Goal: Task Accomplishment & Management: Manage account settings

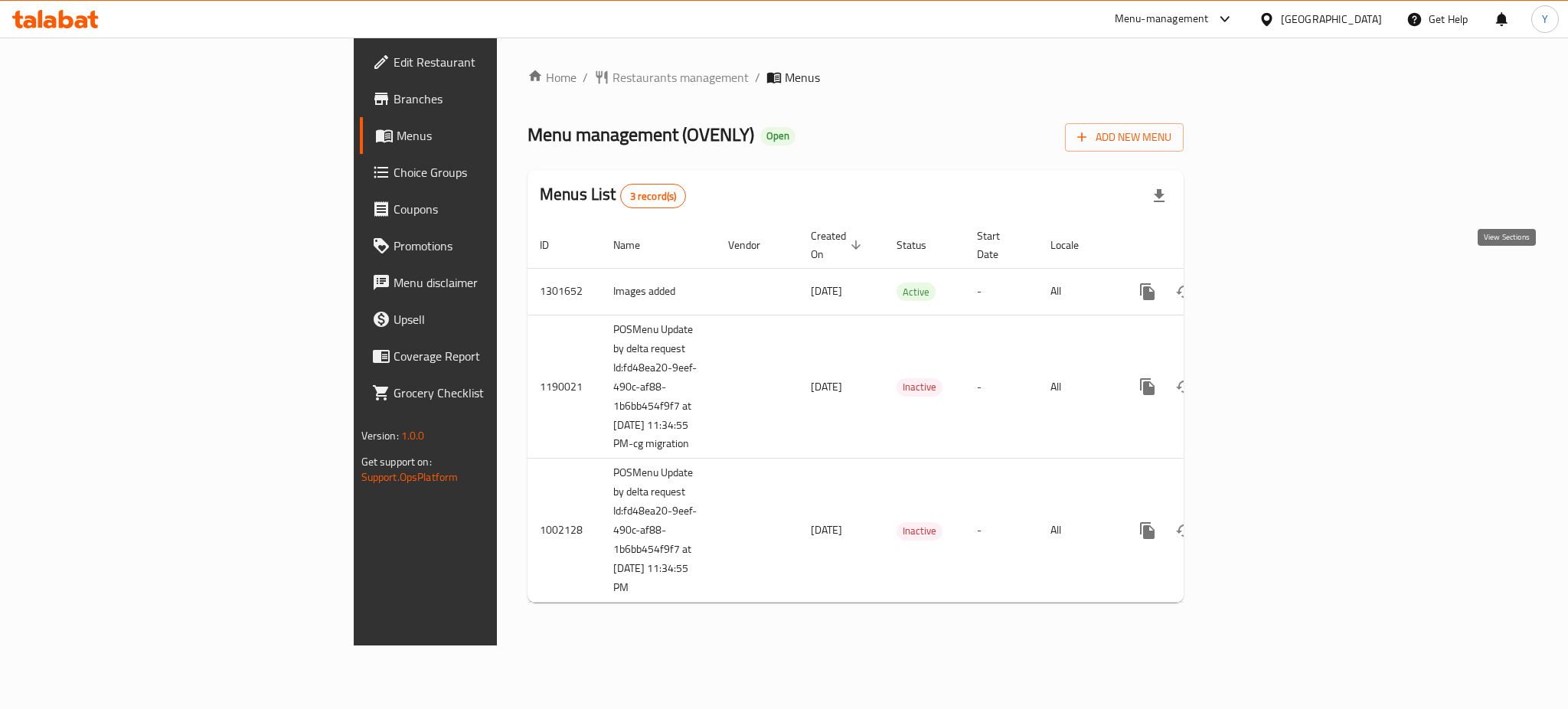
click at [1277, 278] on link "enhanced table" at bounding box center [1258, 292] width 37 height 37
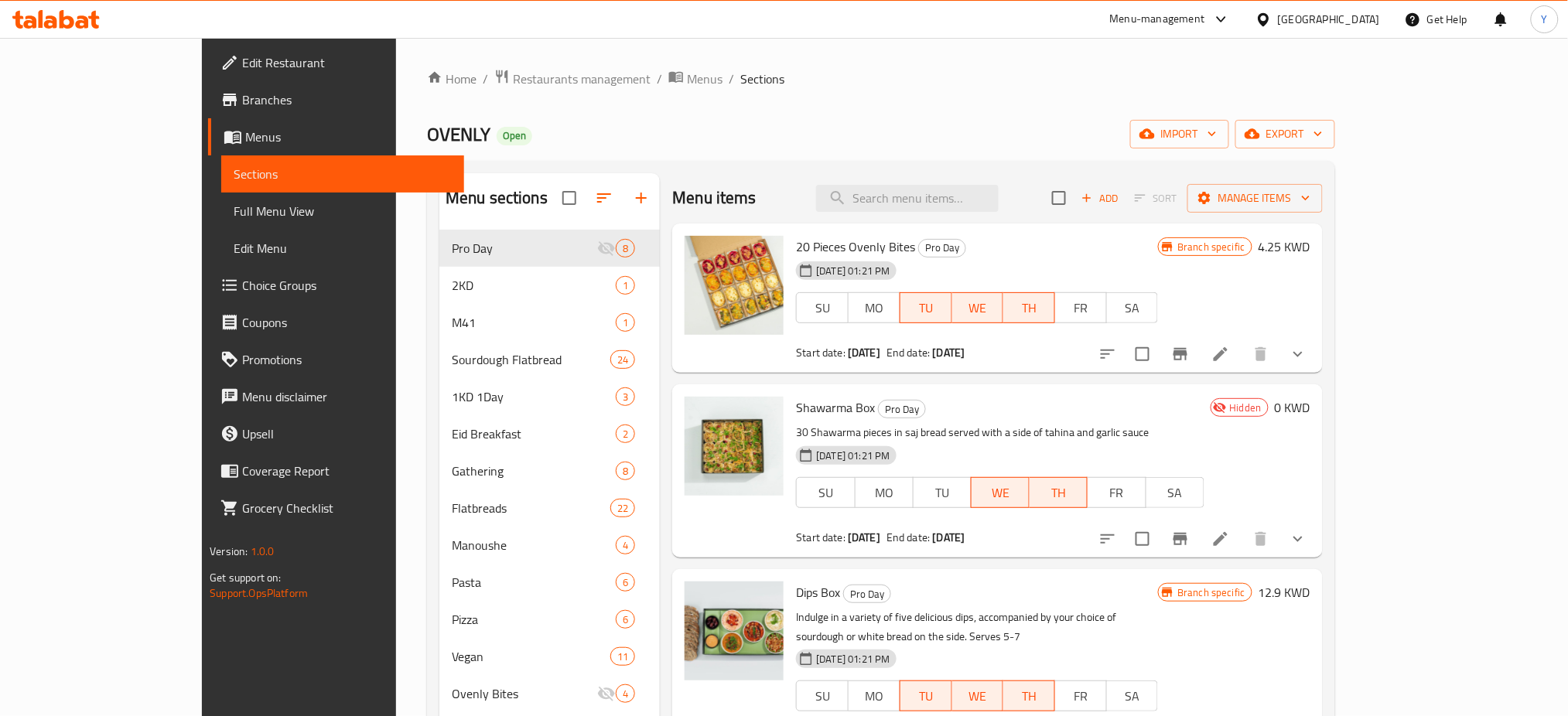
drag, startPoint x: 975, startPoint y: 97, endPoint x: 813, endPoint y: 384, distance: 329.6
click at [974, 97] on div "Home / Restaurants management / Menus / Sections OVENLY Open import export Menu…" at bounding box center [881, 493] width 908 height 848
click at [792, 144] on div "OVENLY Open import export" at bounding box center [881, 134] width 908 height 29
drag, startPoint x: 743, startPoint y: 246, endPoint x: 837, endPoint y: 171, distance: 120.3
click at [863, 239] on div "20 Pieces Ovenly Bites Pro Day [DATE] 01:21 PM SU MO TU WE TH FR SA Start date:…" at bounding box center [977, 298] width 375 height 137
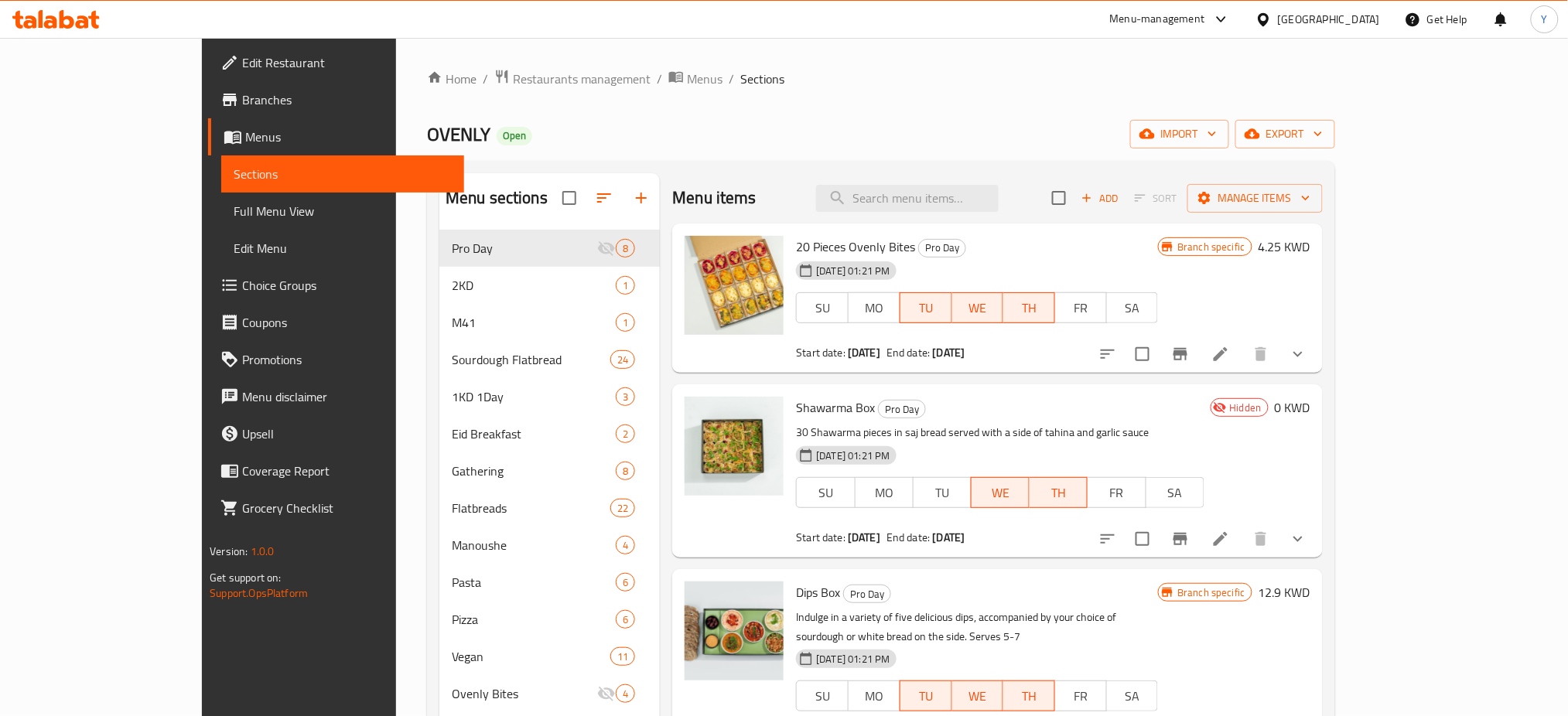
click at [837, 171] on div "Menu sections Pro Day 8 2KD 1 M41 1 Sourdough Flatbread 24 1KD 1Day 3 Eid Break…" at bounding box center [881, 538] width 908 height 755
click at [981, 199] on input "search" at bounding box center [907, 198] width 182 height 27
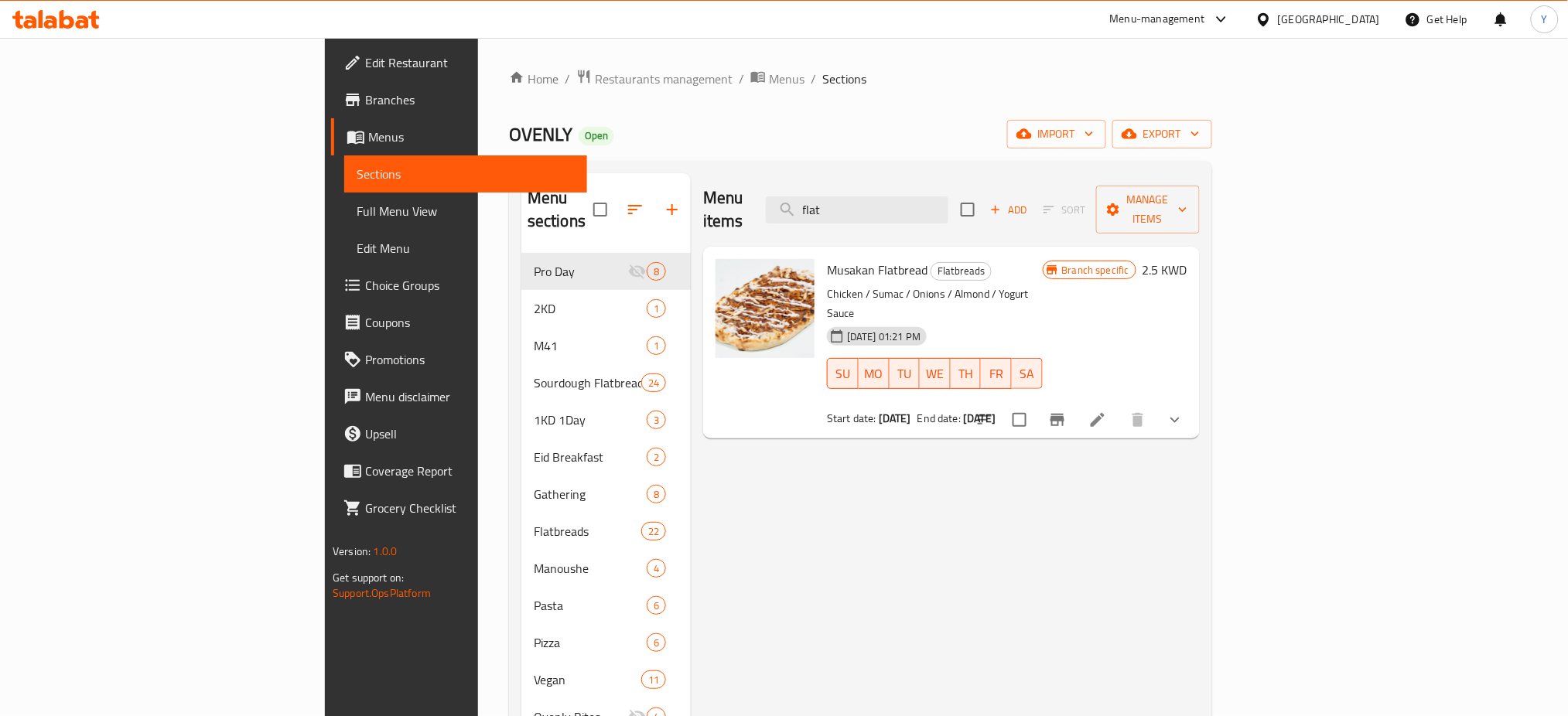
type input "flat"
click at [957, 571] on div "Menu items flat Add Sort Manage items Musakan Flatbread Flatbreads Chicken / Su…" at bounding box center [945, 550] width 509 height 755
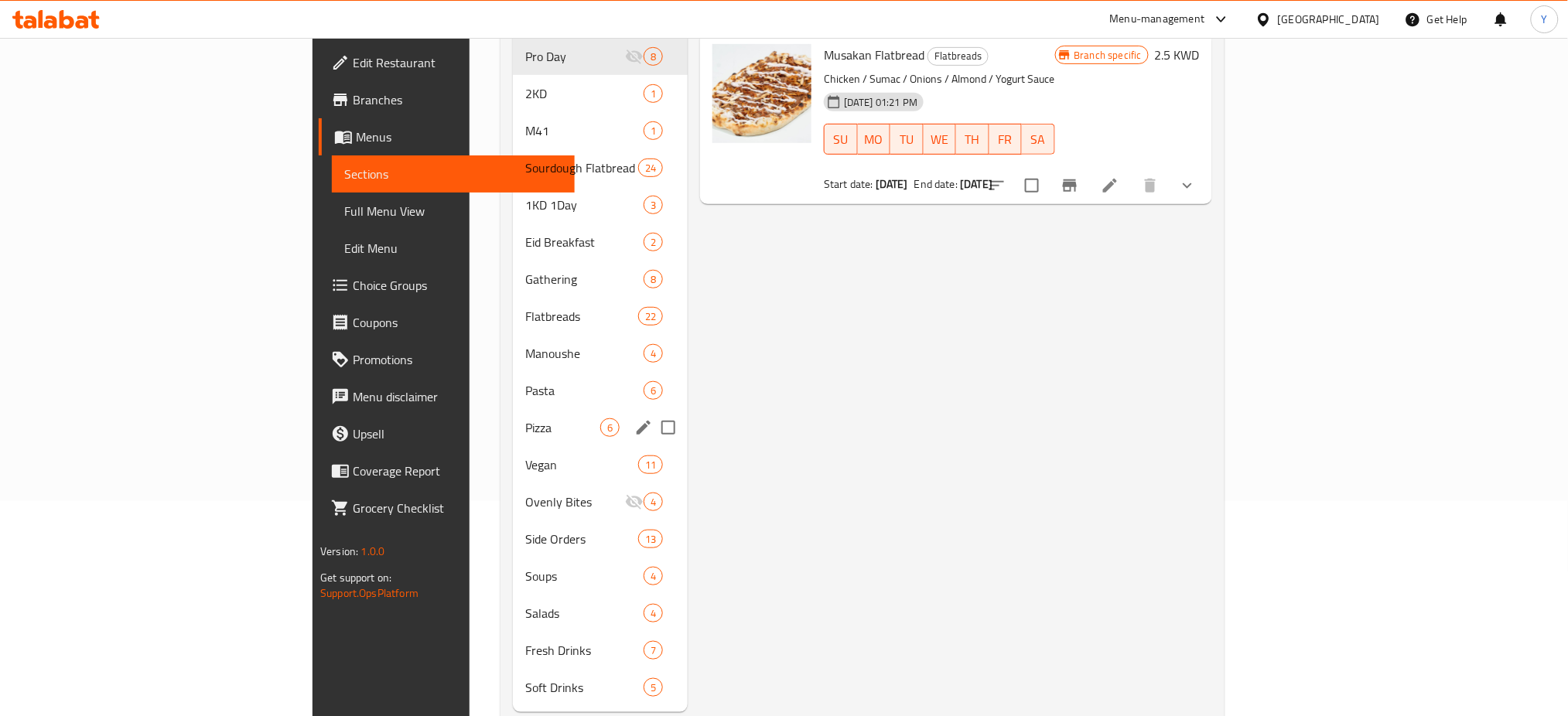
scroll to position [231, 0]
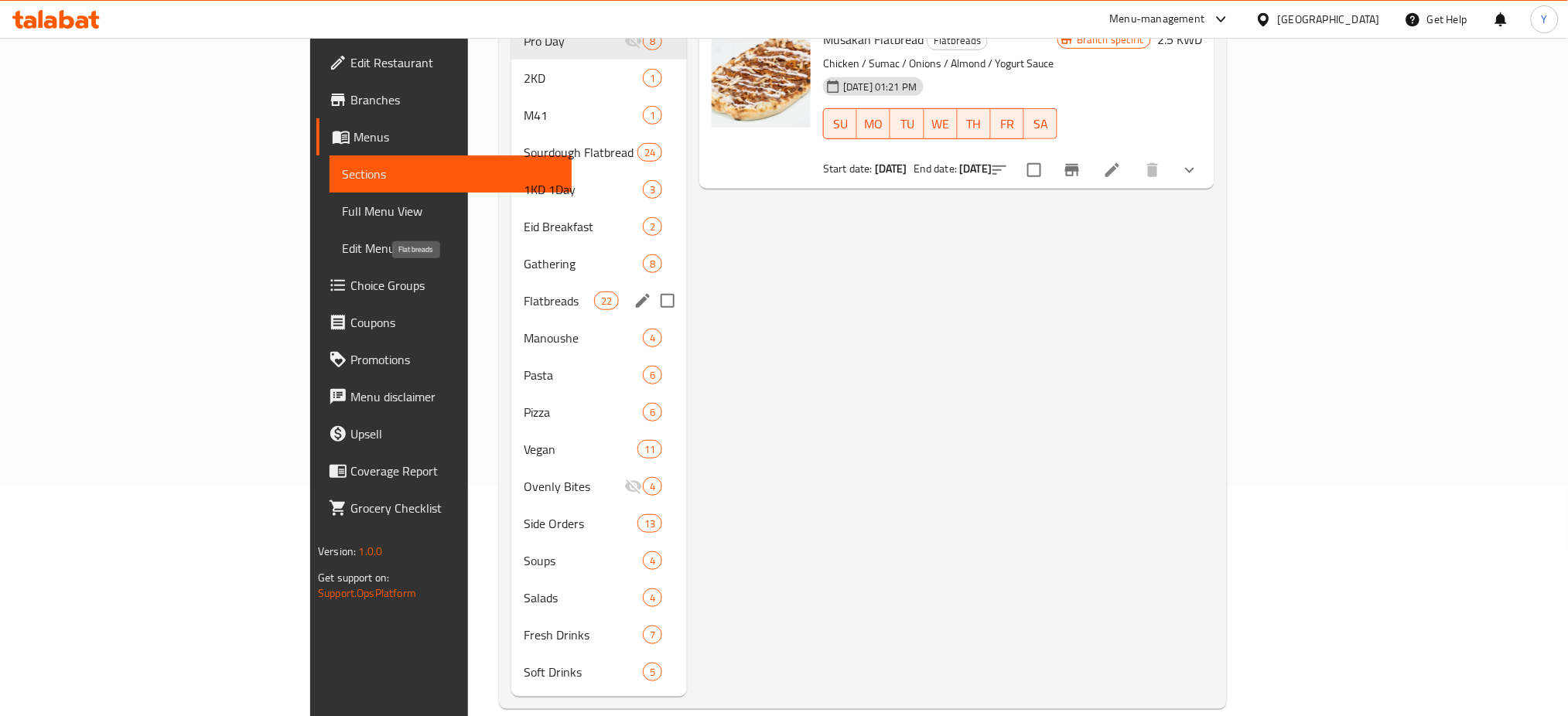
click at [524, 292] on span "Flatbreads" at bounding box center [559, 301] width 71 height 18
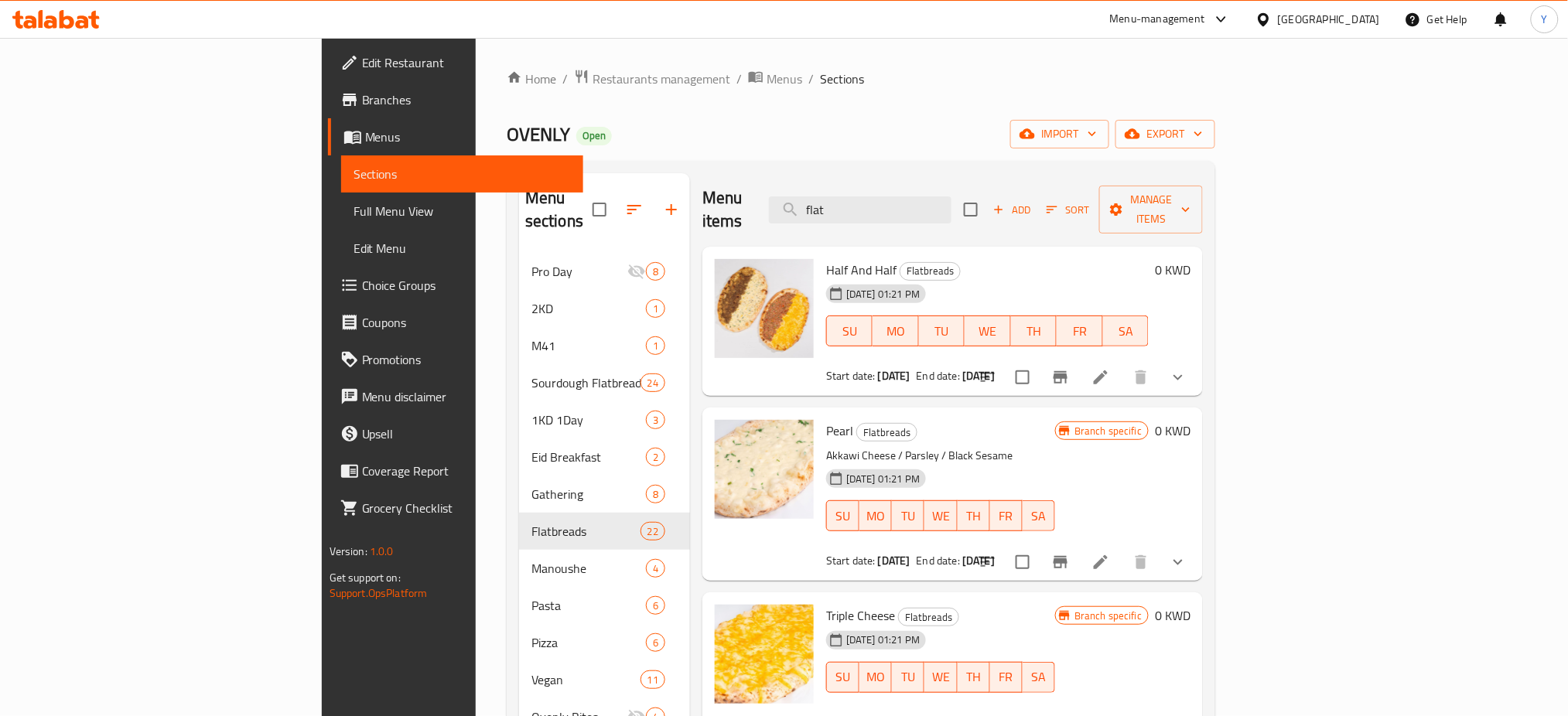
click at [1123, 548] on li at bounding box center [1101, 562] width 43 height 28
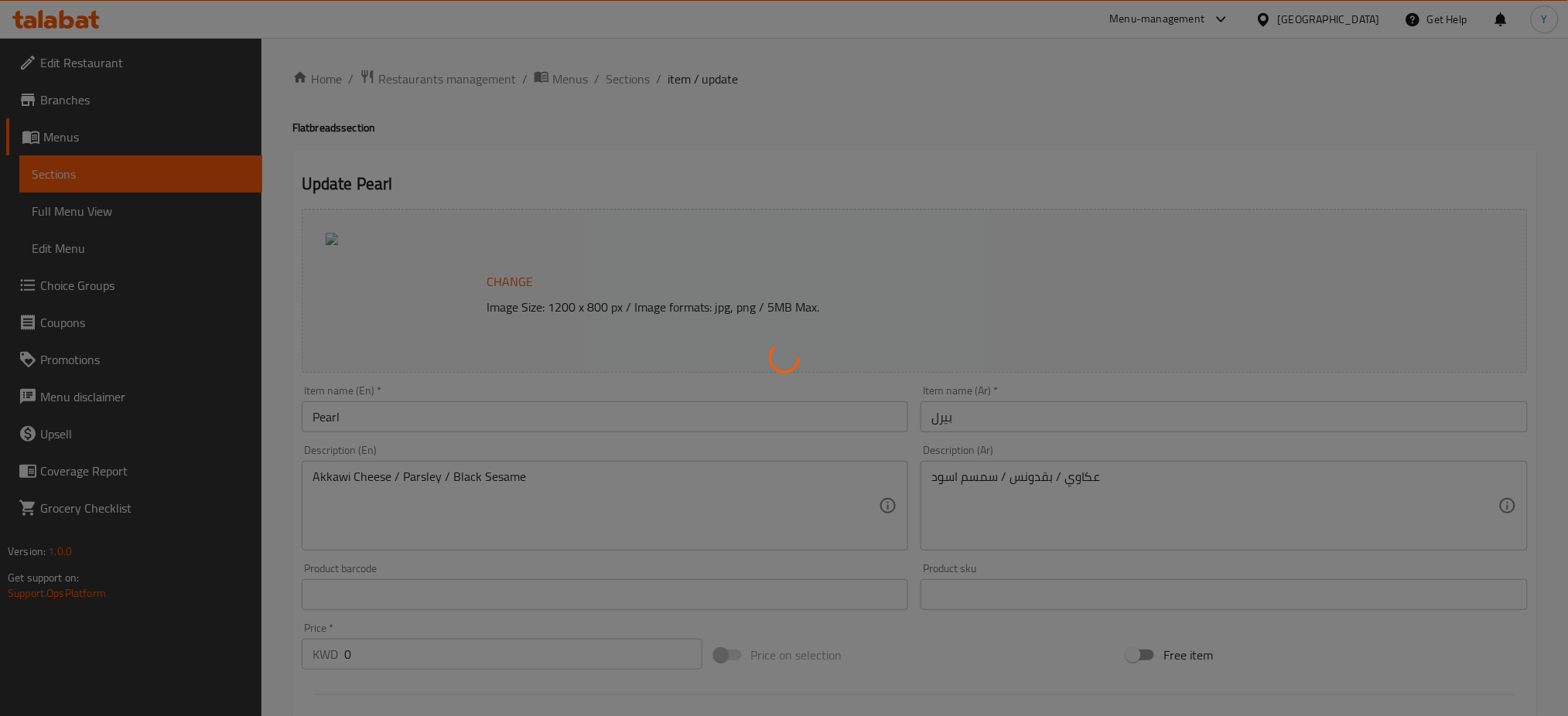
type input "اختيار الحجم :"
type input "1"
type input "اختيار السماكة :"
type input "1"
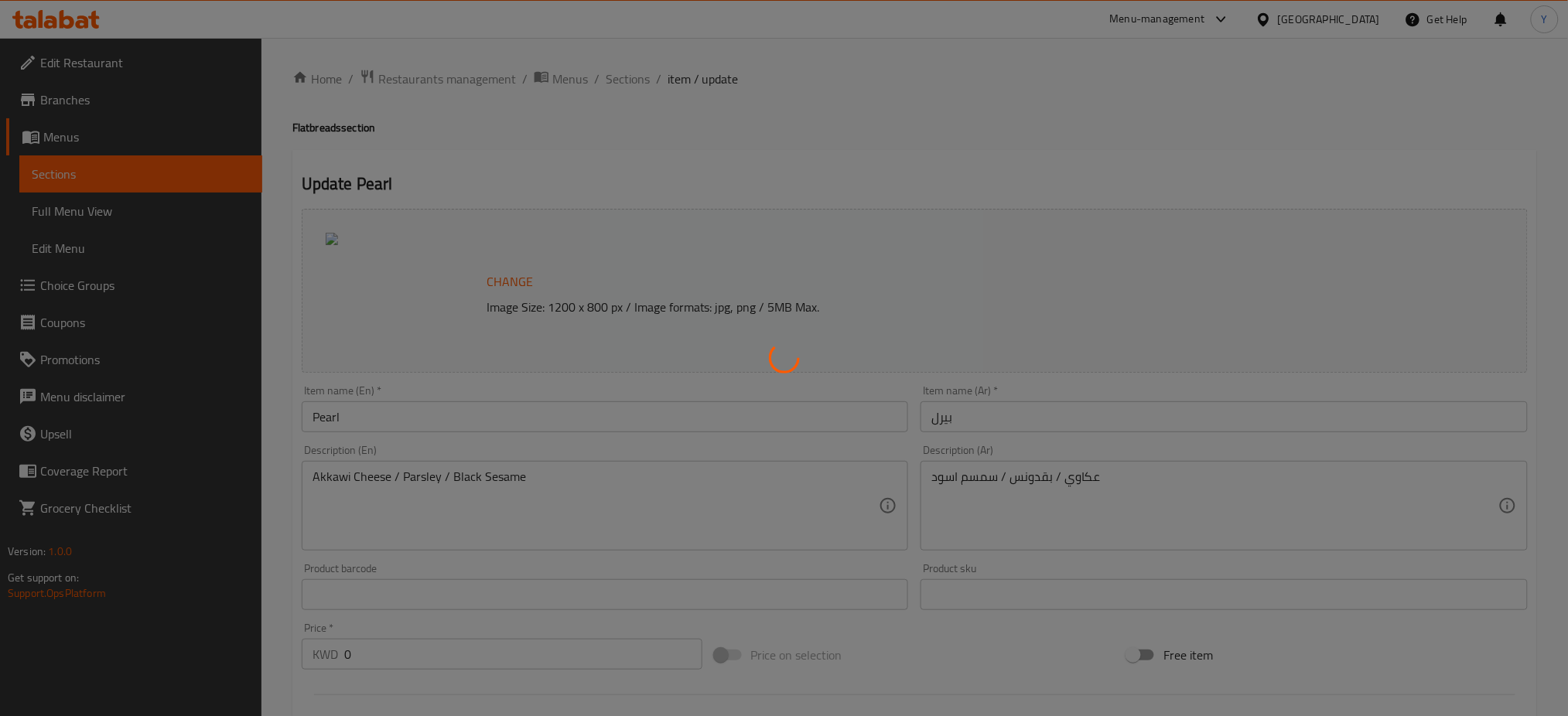
type input "1"
type input "اختيار نوع العجين :"
type input "1"
type input "الاضافات :"
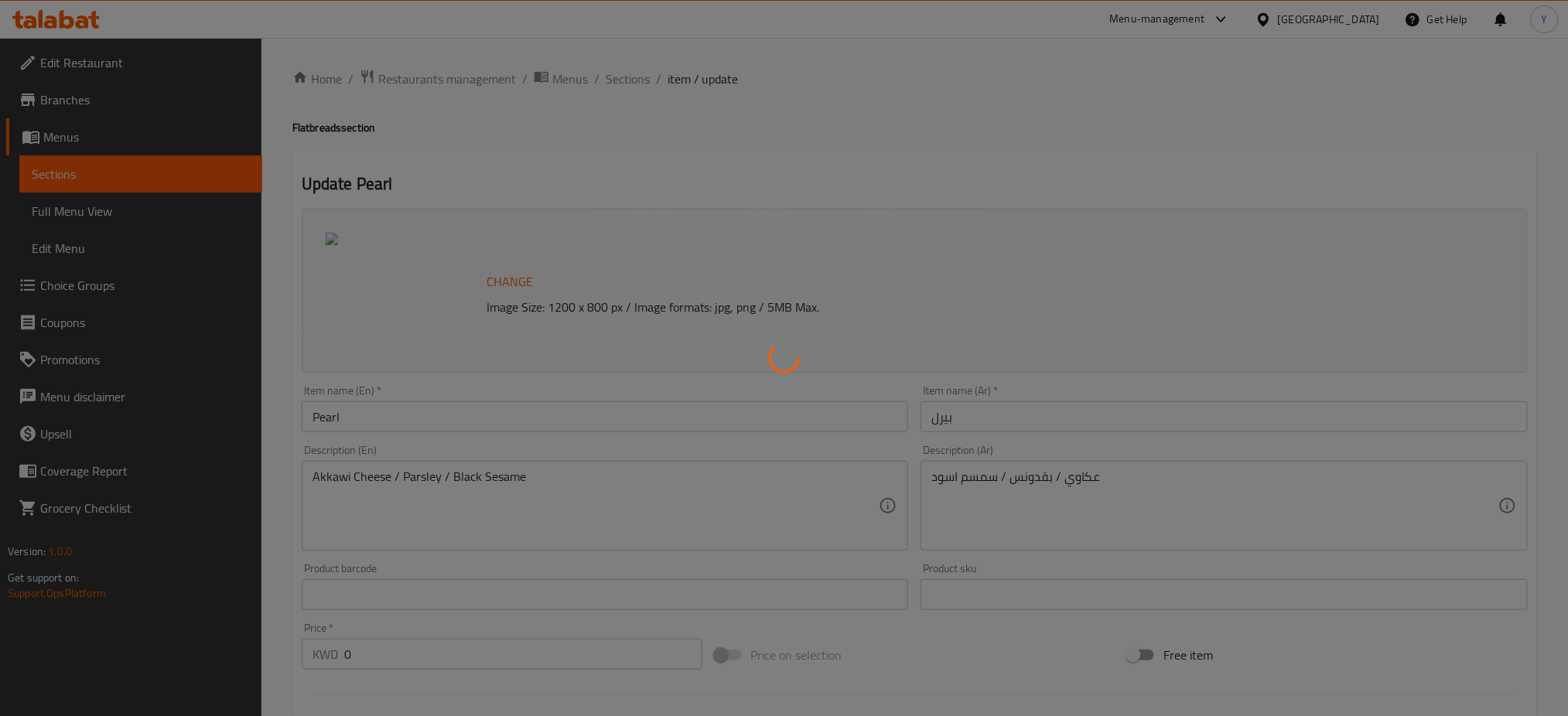
type input "0"
type input "1"
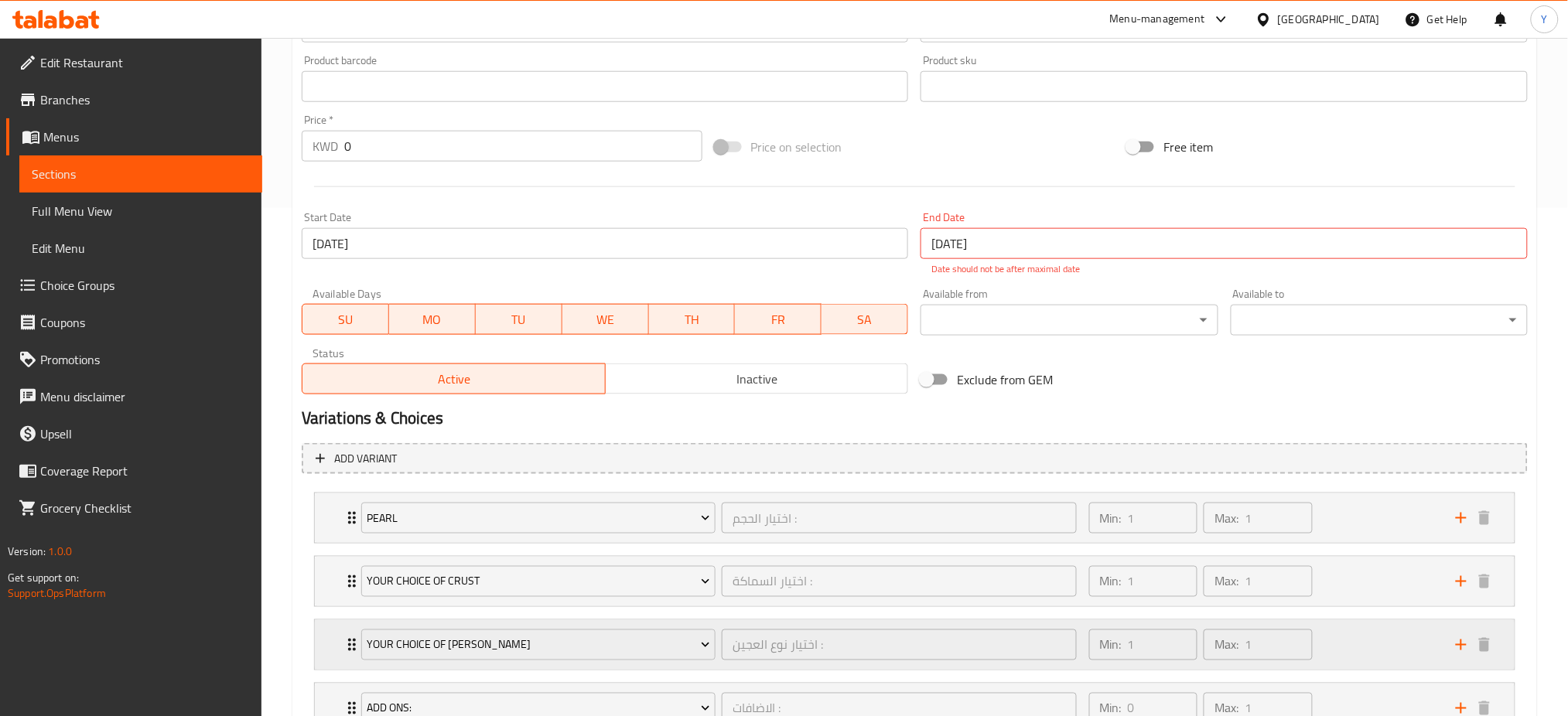
scroll to position [631, 0]
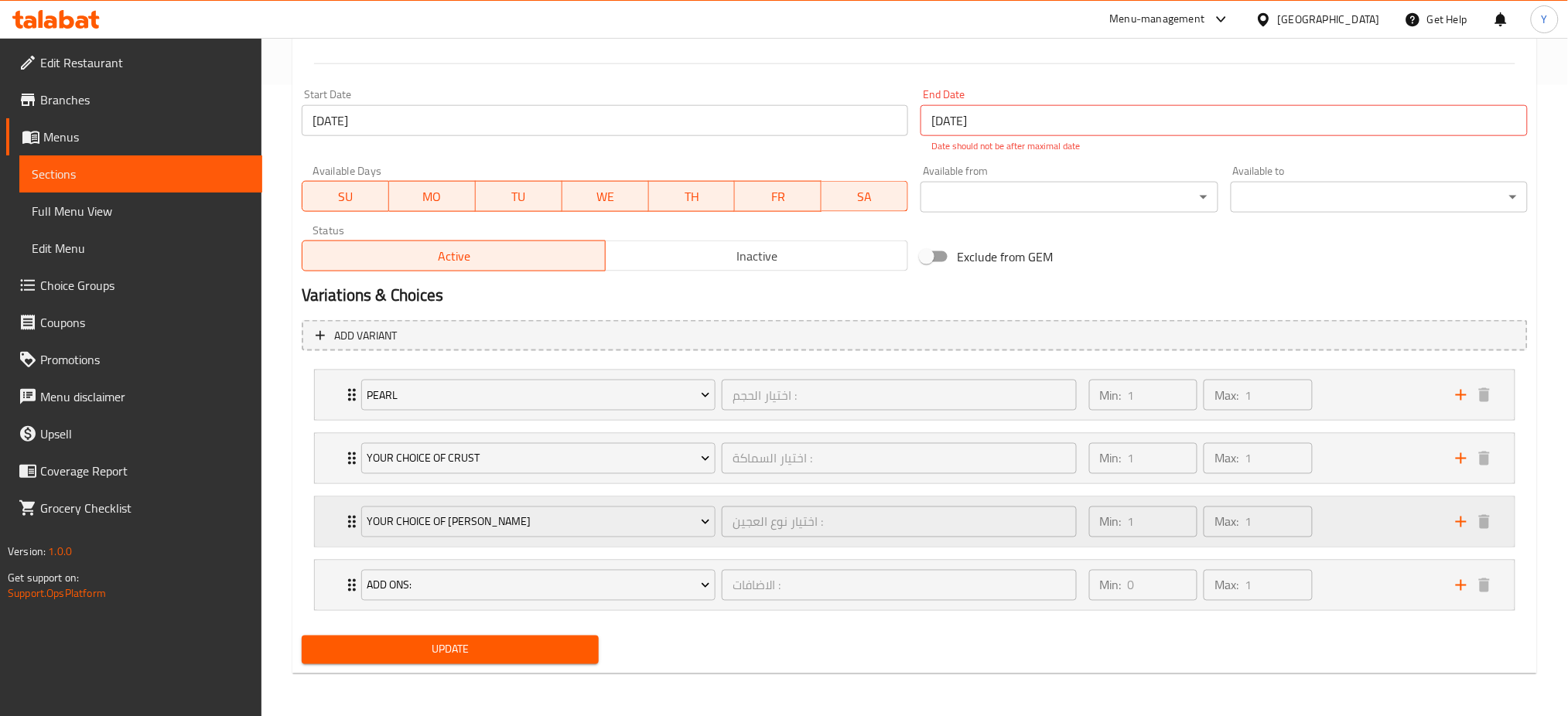
click at [347, 527] on icon "Expand" at bounding box center [351, 522] width 18 height 18
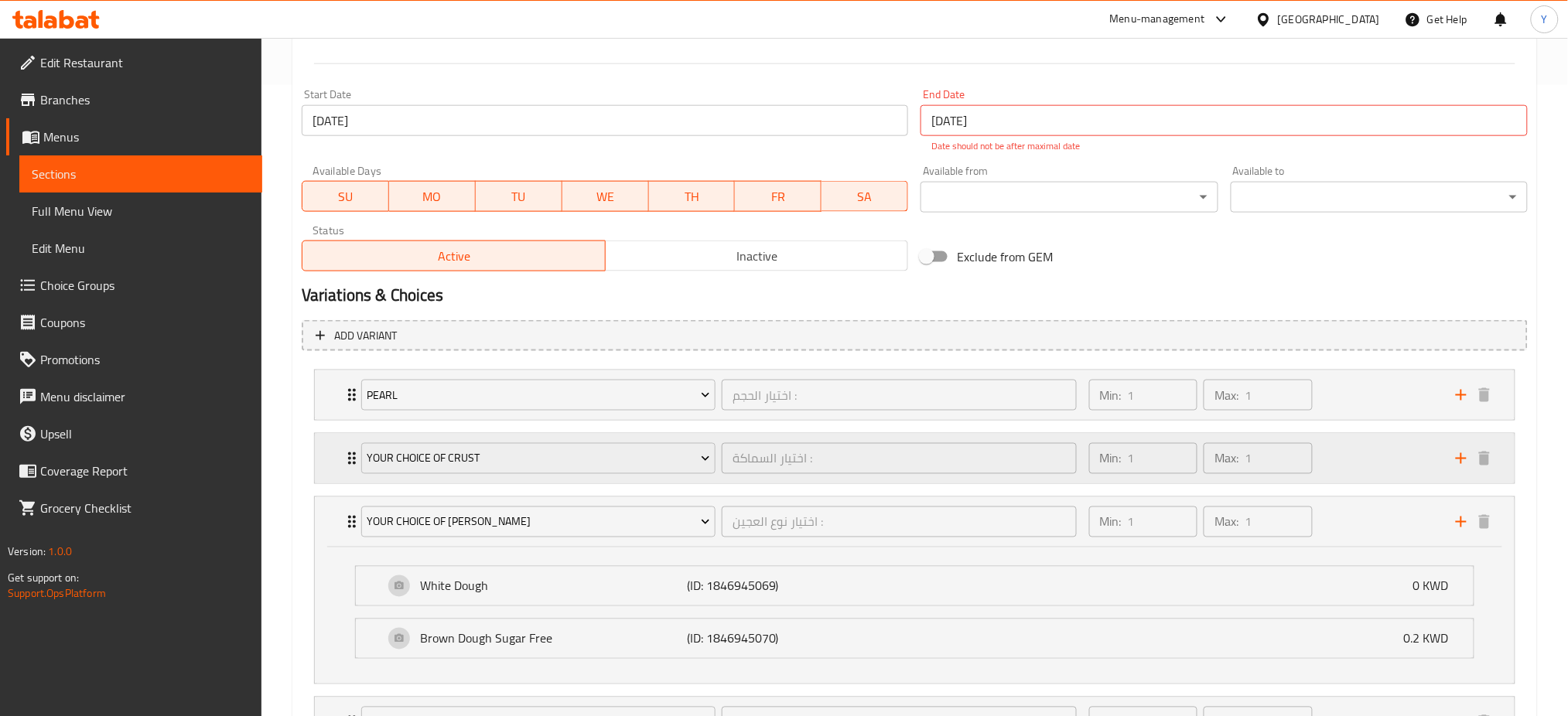
click at [343, 460] on icon "Expand" at bounding box center [351, 458] width 18 height 18
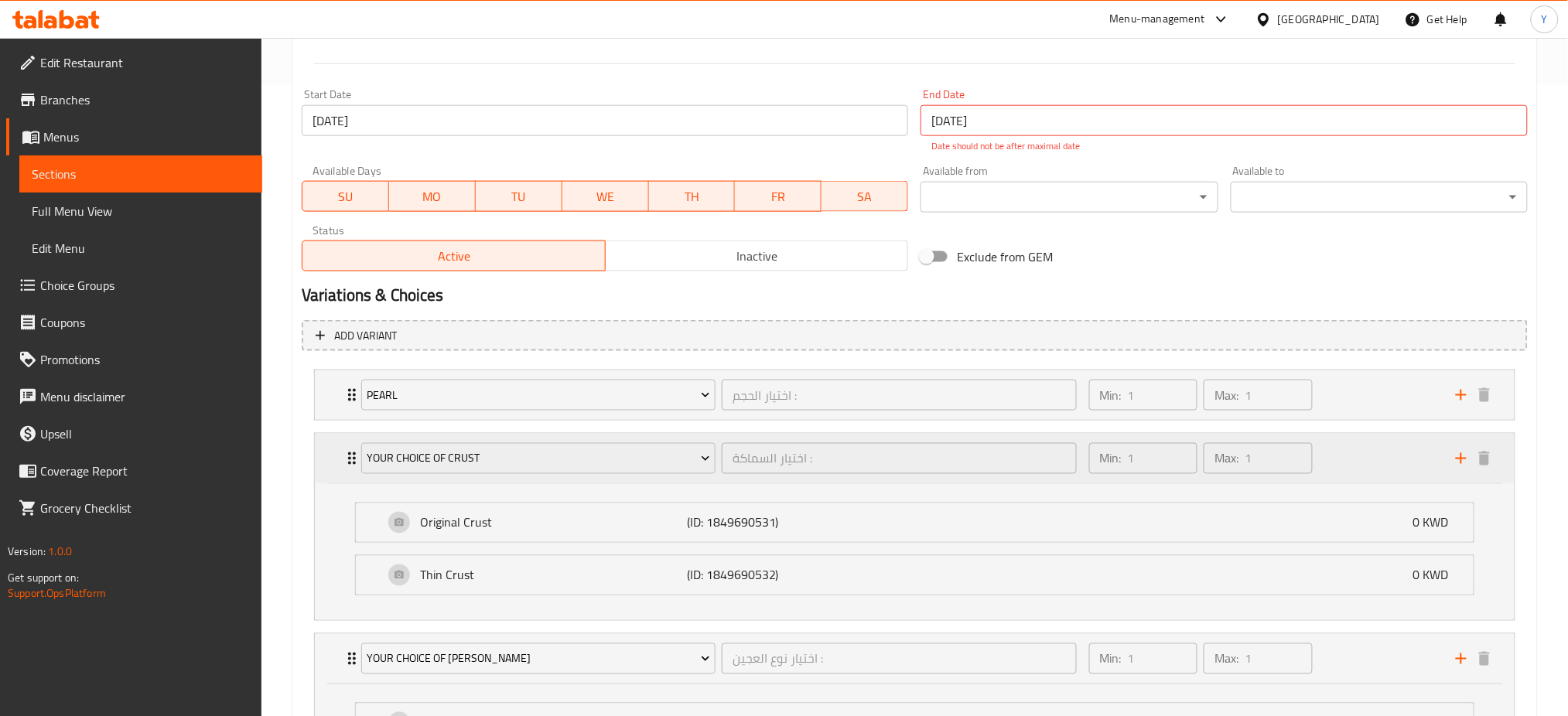
click at [343, 460] on icon "Expand" at bounding box center [351, 458] width 18 height 18
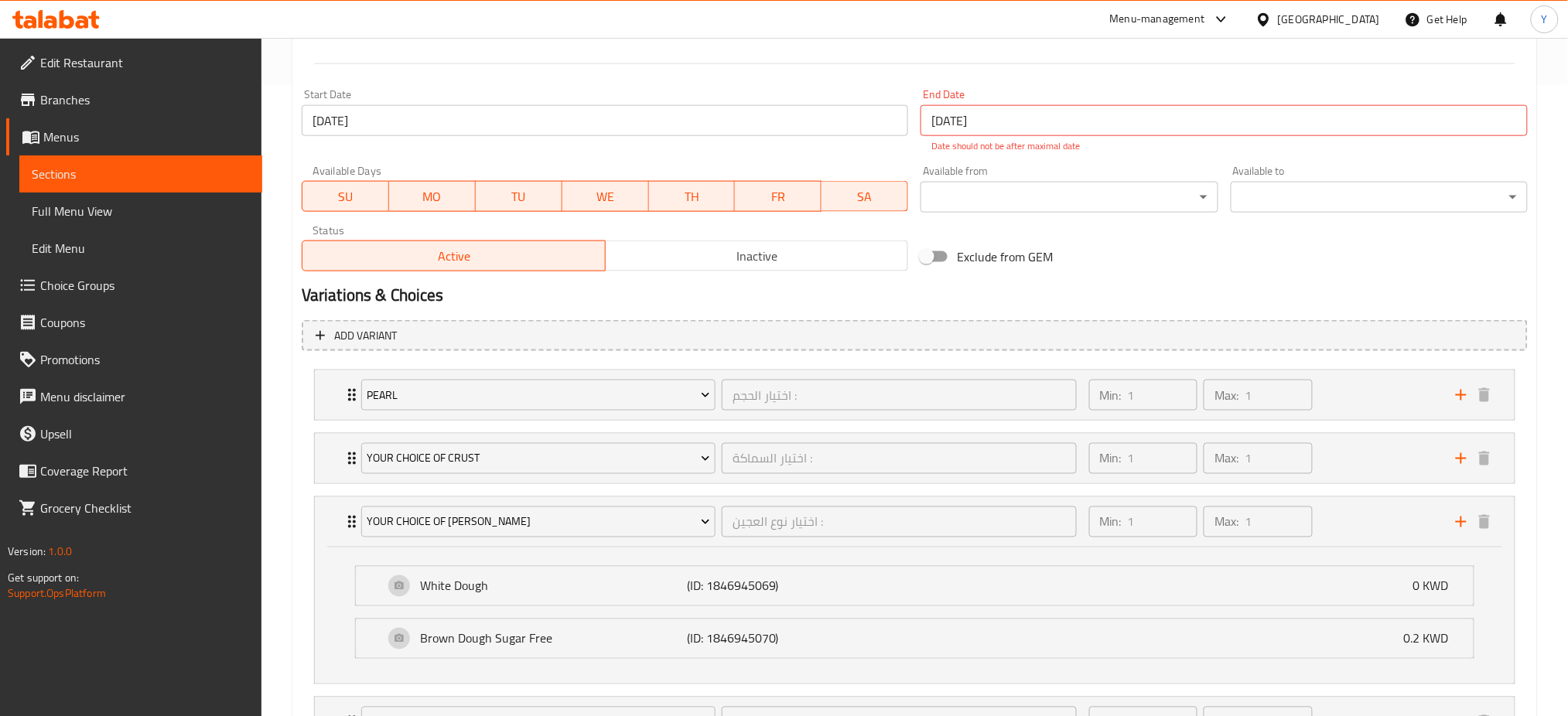
scroll to position [0, 0]
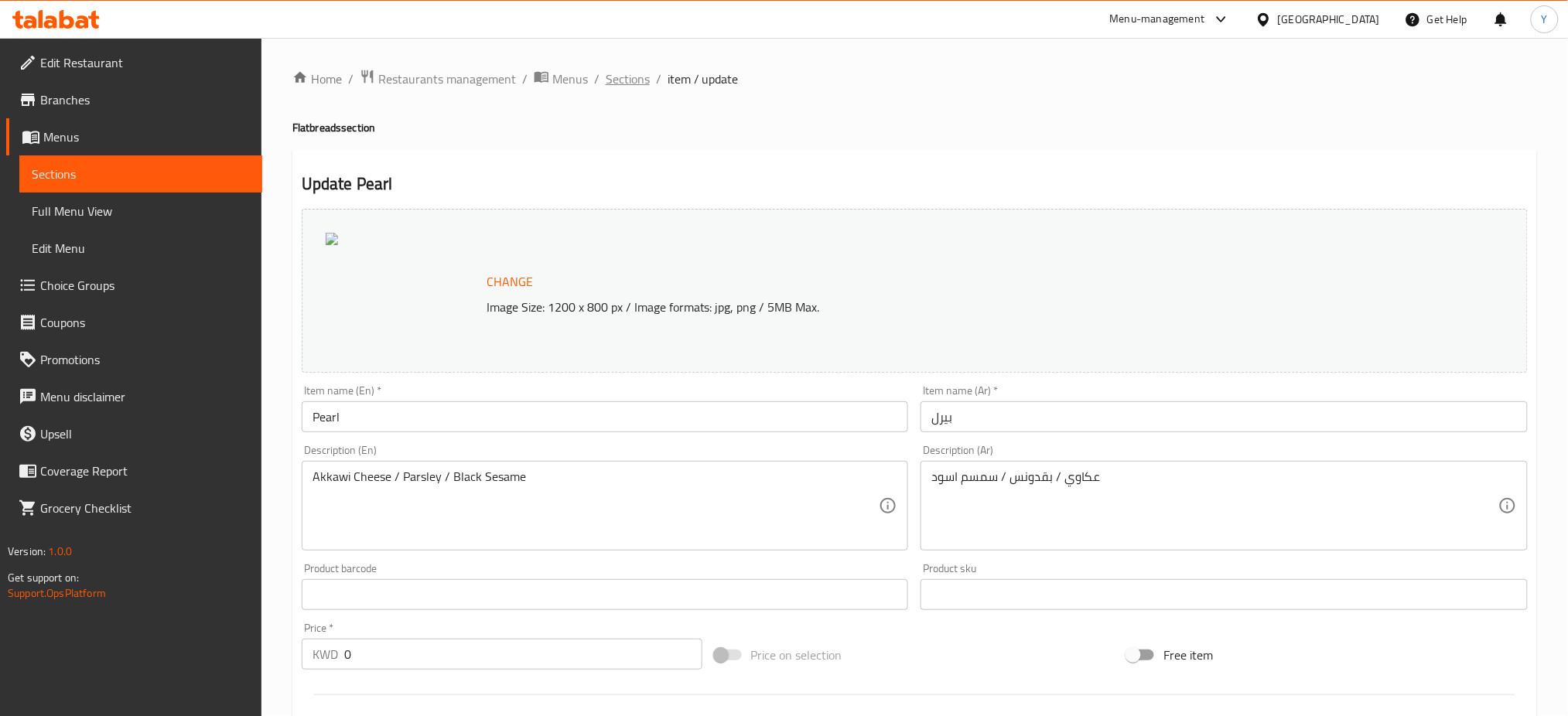
click at [641, 80] on span "Sections" at bounding box center [628, 79] width 44 height 18
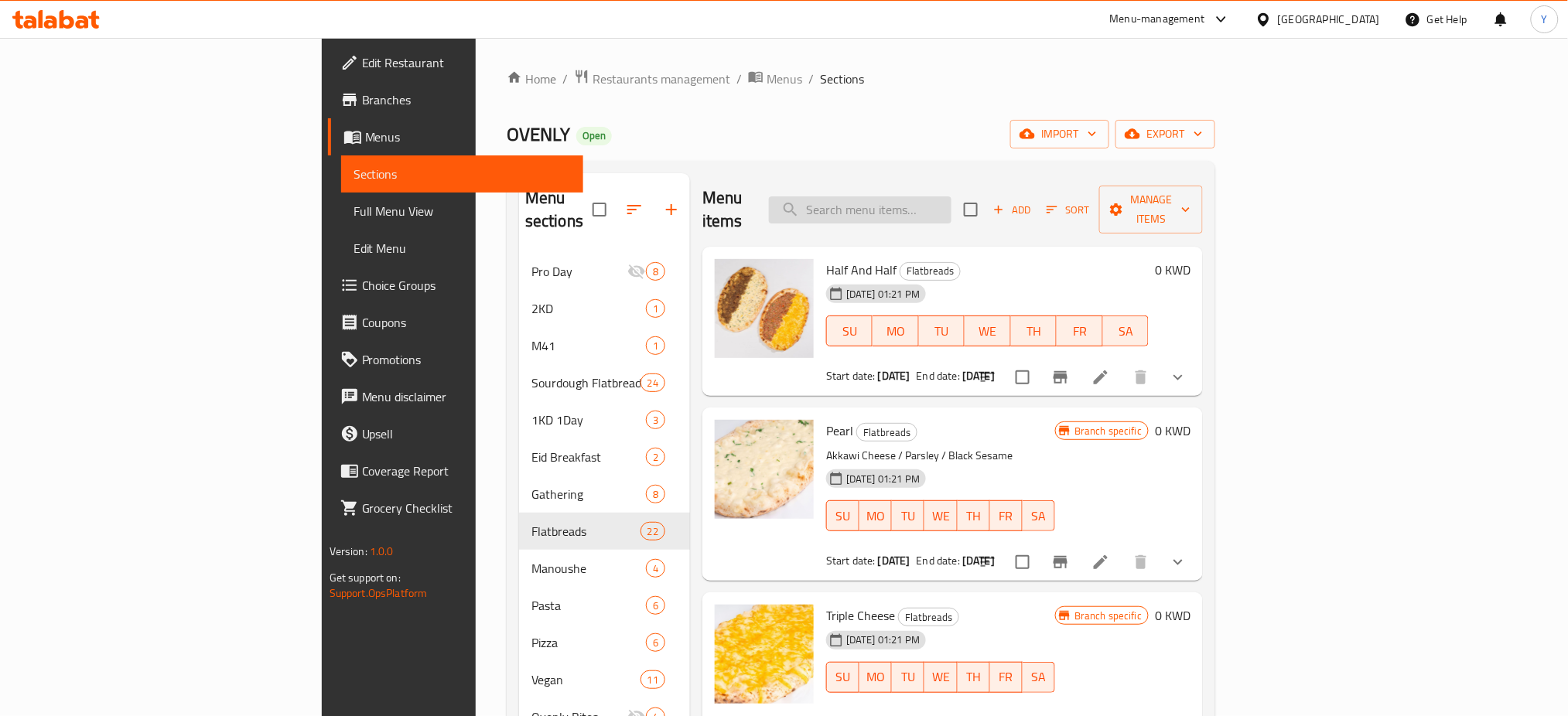
click at [952, 198] on input "search" at bounding box center [860, 210] width 182 height 27
type input "hummu"
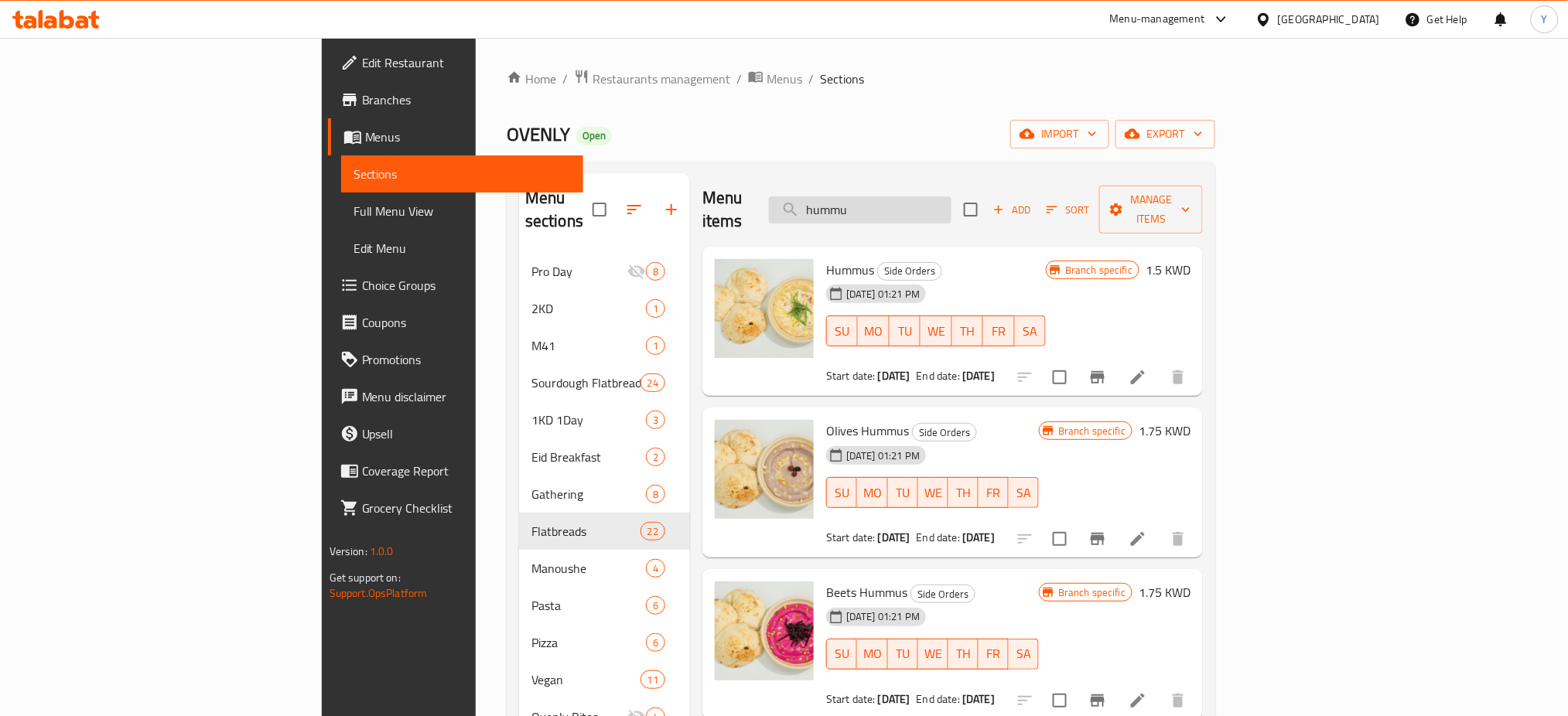
drag, startPoint x: 987, startPoint y: 197, endPoint x: 904, endPoint y: 190, distance: 83.3
click at [904, 196] on input "hummu" at bounding box center [860, 210] width 182 height 27
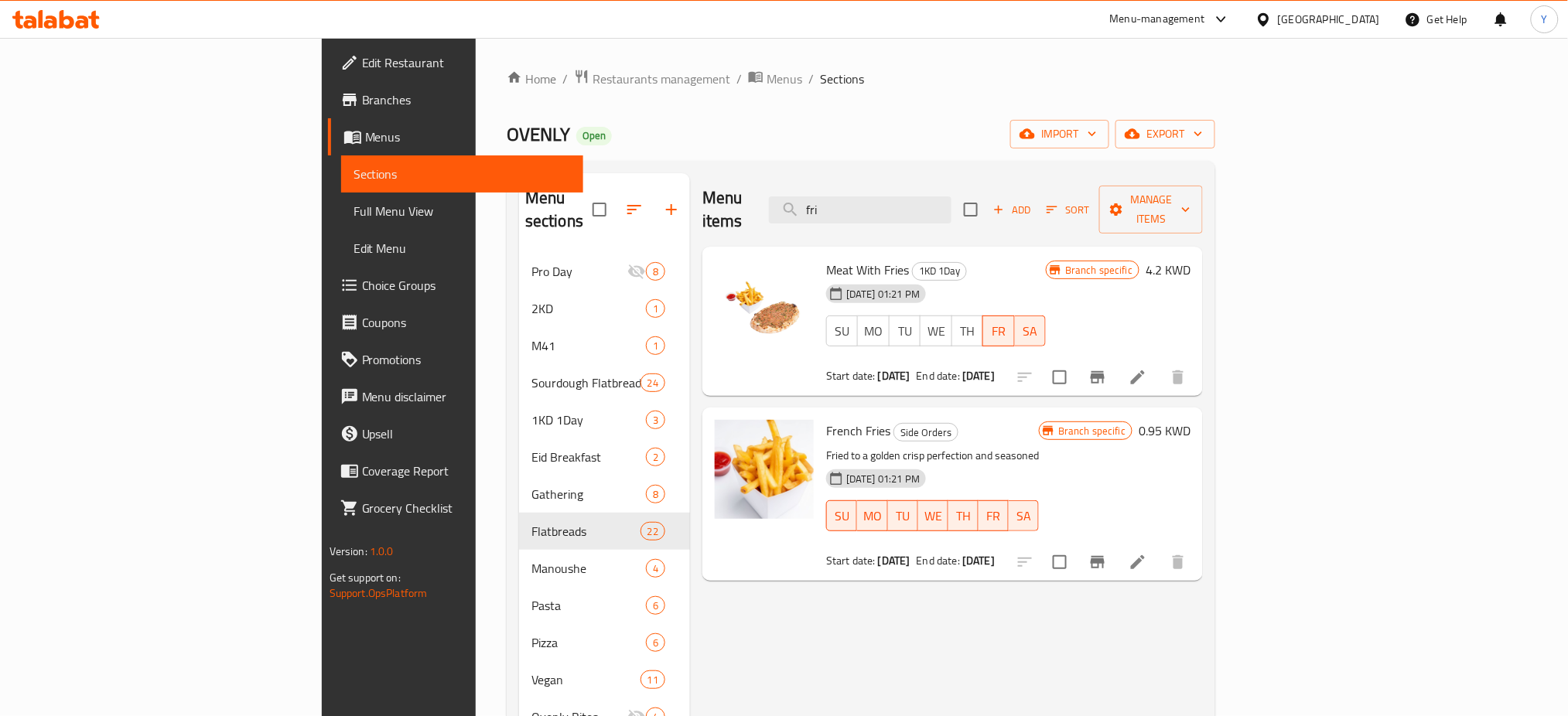
type input "fri"
